Goal: Entertainment & Leisure: Consume media (video, audio)

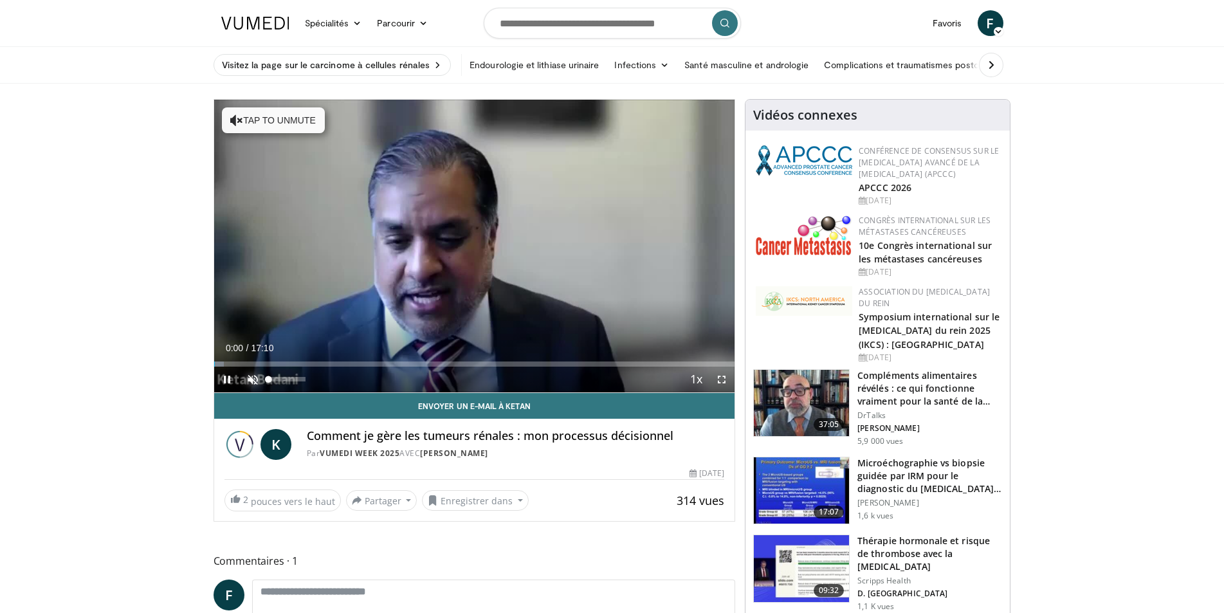
click at [250, 379] on span "Video Player" at bounding box center [253, 380] width 26 height 26
click at [239, 361] on div "Progress Bar" at bounding box center [239, 363] width 1 height 5
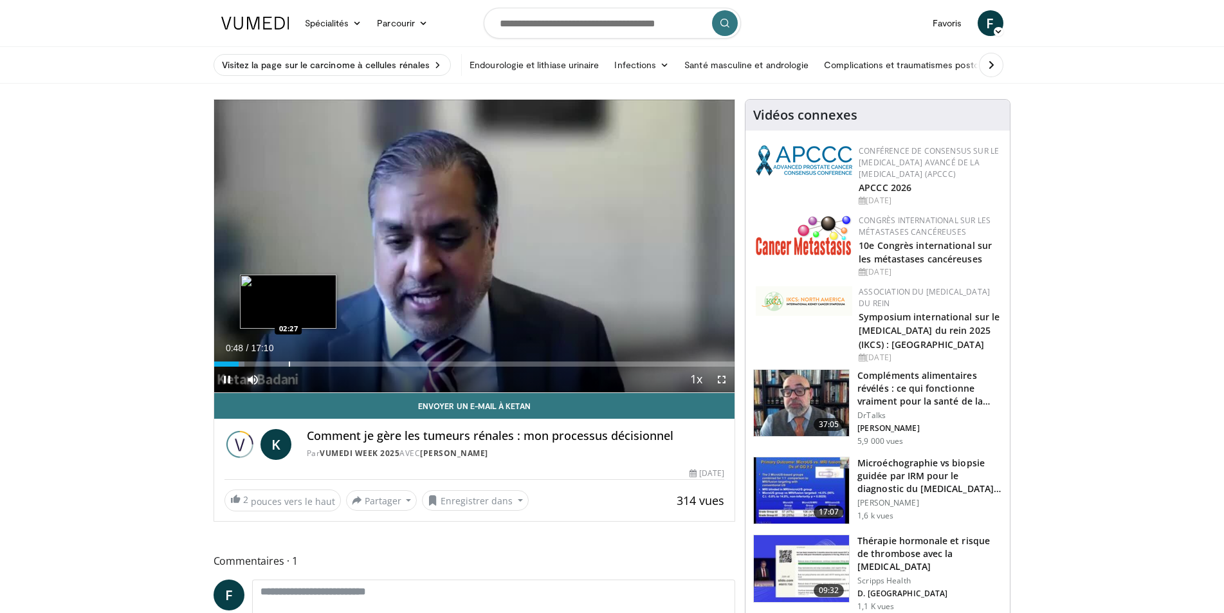
click at [289, 362] on div "Progress Bar" at bounding box center [289, 363] width 1 height 5
drag, startPoint x: 325, startPoint y: 363, endPoint x: 372, endPoint y: 367, distance: 46.4
click at [0, 0] on div "Progress Bar" at bounding box center [0, 0] width 0 height 0
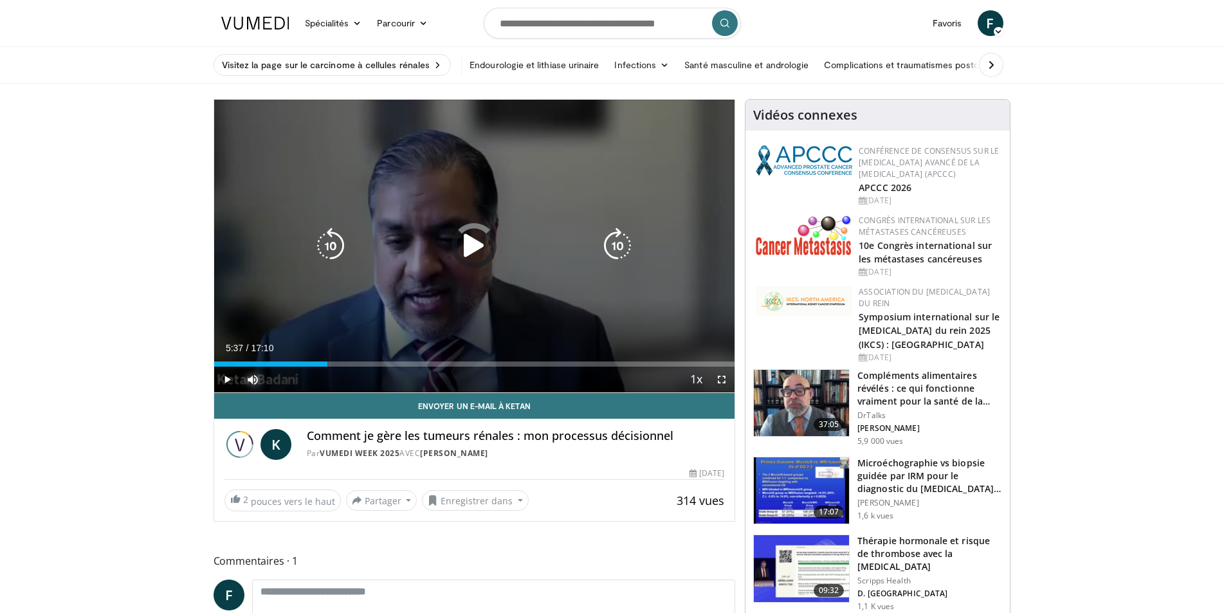
click at [384, 365] on div "Loaded : 0.00% 03:44 05:21" at bounding box center [474, 363] width 521 height 5
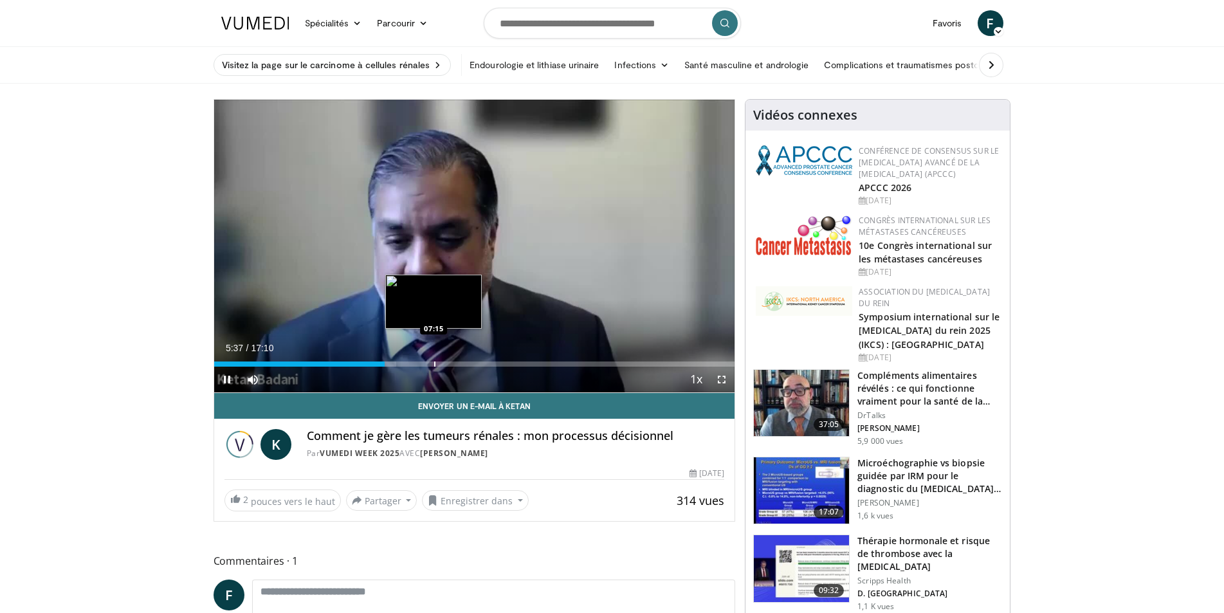
click at [434, 361] on div "Progress Bar" at bounding box center [434, 363] width 1 height 5
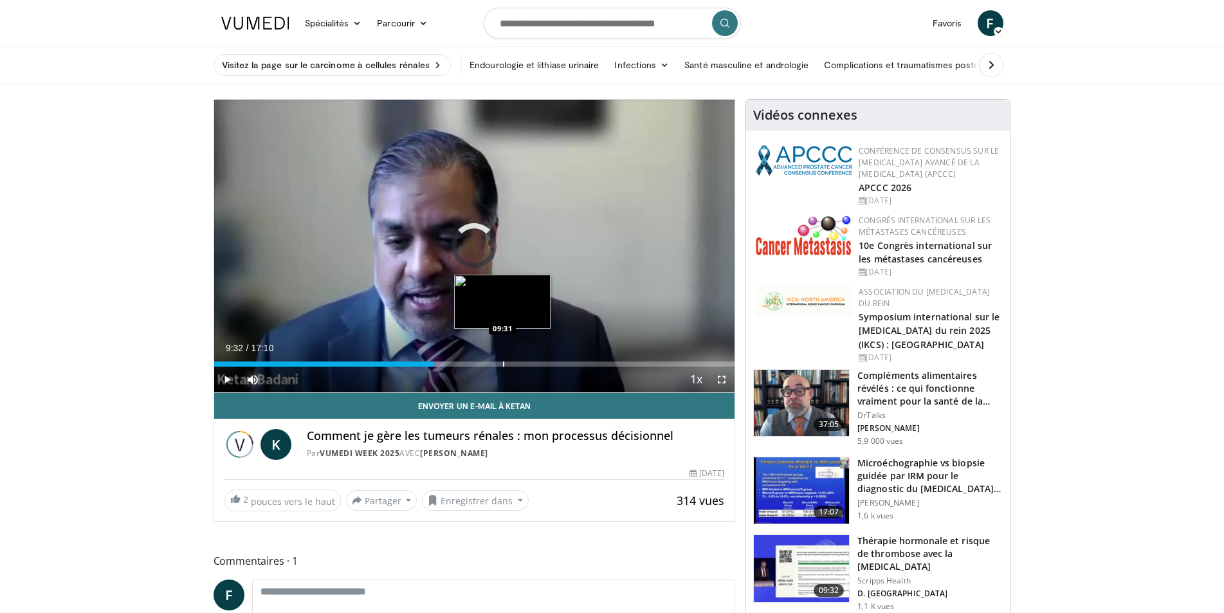
drag, startPoint x: 503, startPoint y: 362, endPoint x: 549, endPoint y: 361, distance: 46.3
click at [503, 362] on div "Progress Bar" at bounding box center [503, 363] width 1 height 5
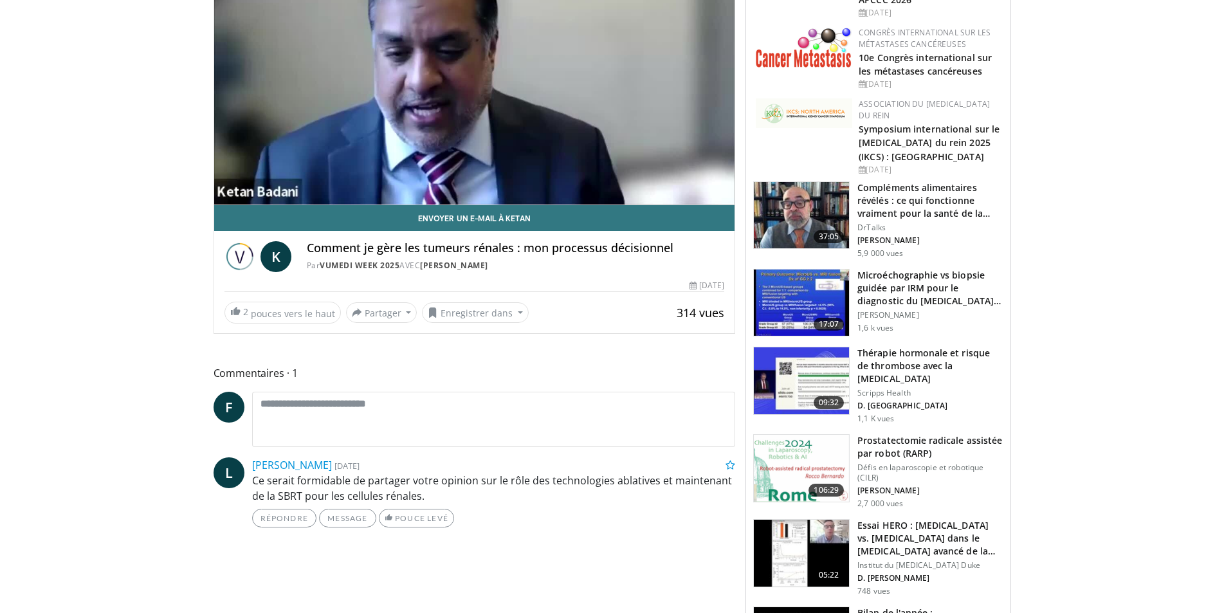
scroll to position [64, 0]
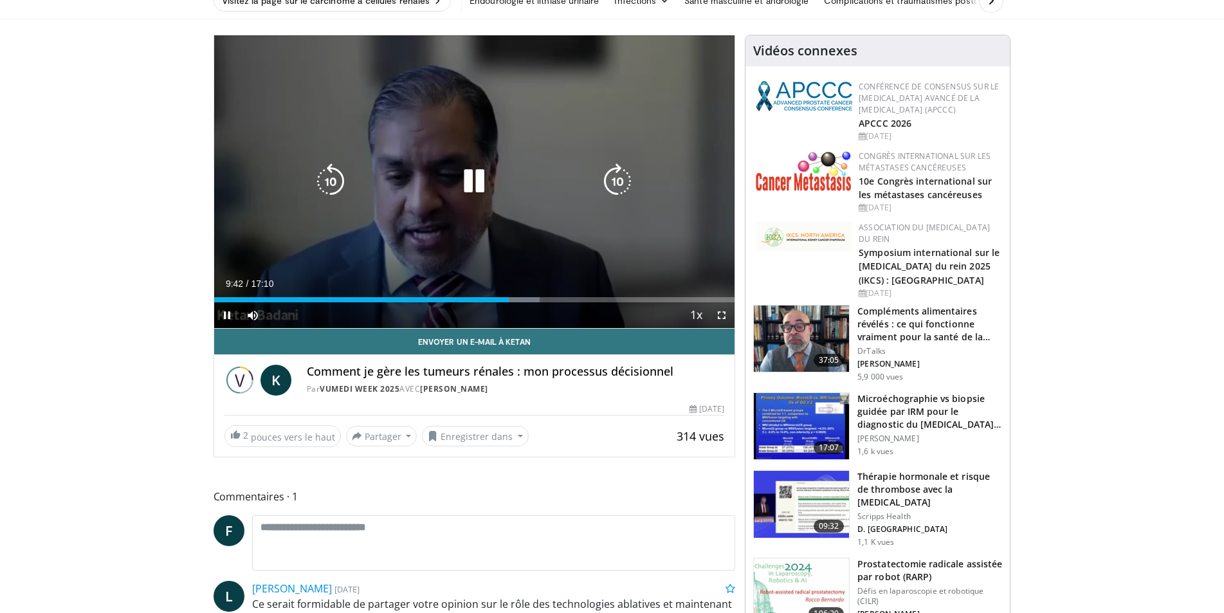
drag, startPoint x: 447, startPoint y: 171, endPoint x: 367, endPoint y: 98, distance: 107.9
click at [448, 171] on div "Video Player" at bounding box center [474, 181] width 313 height 26
